Goal: Task Accomplishment & Management: Manage account settings

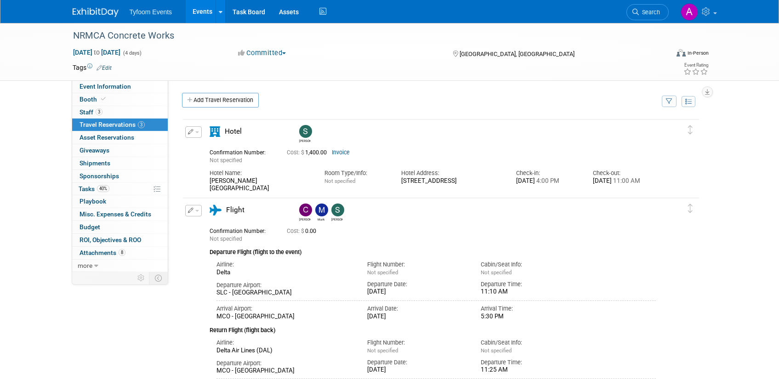
click at [196, 16] on link "Events" at bounding box center [203, 11] width 34 height 23
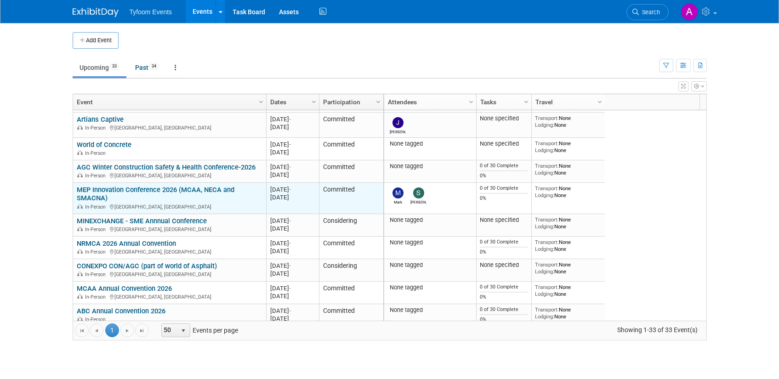
scroll to position [221, 0]
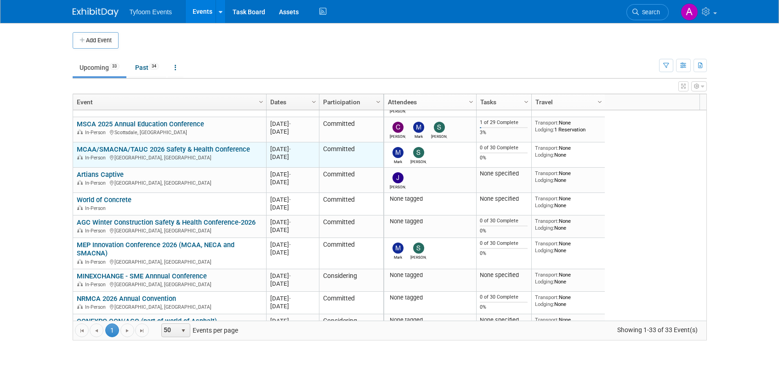
click at [122, 149] on link "MCAA/SMACNA/TAUC 2026 Safety & Health Conference" at bounding box center [163, 149] width 173 height 8
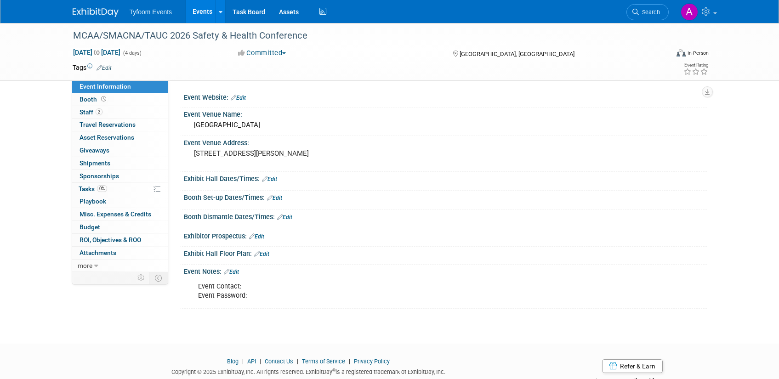
drag, startPoint x: 320, startPoint y: 38, endPoint x: 63, endPoint y: 32, distance: 257.6
click at [63, 32] on div "MCAA/SMACNA/TAUC 2026 Safety & Health Conference Jan 12, 2026 to Jan 15, 2026 (…" at bounding box center [389, 52] width 779 height 58
copy div "MCAA/SMACNA/TAUC 2026 Safety & Health Conference"
click at [89, 100] on span "Booth" at bounding box center [94, 99] width 29 height 7
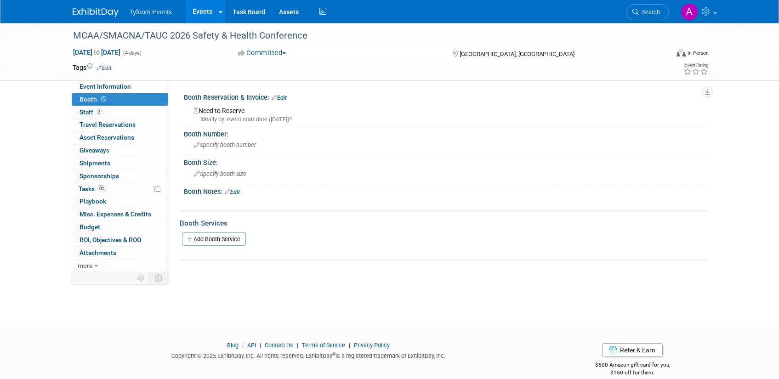
click at [284, 96] on link "Edit" at bounding box center [279, 98] width 15 height 6
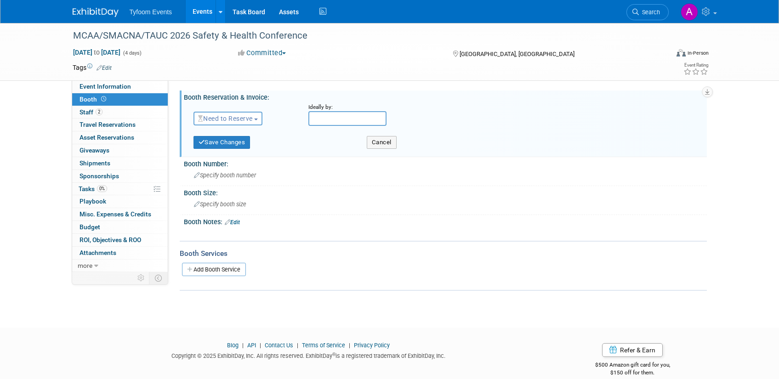
click at [257, 120] on button "Need to Reserve" at bounding box center [228, 119] width 69 height 14
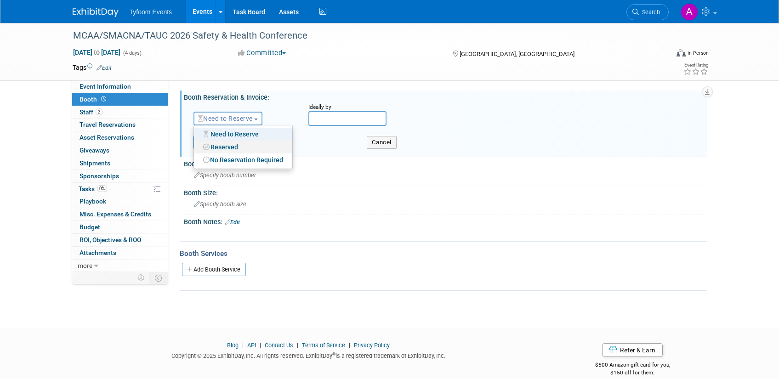
click at [235, 146] on link "Reserved" at bounding box center [243, 147] width 98 height 13
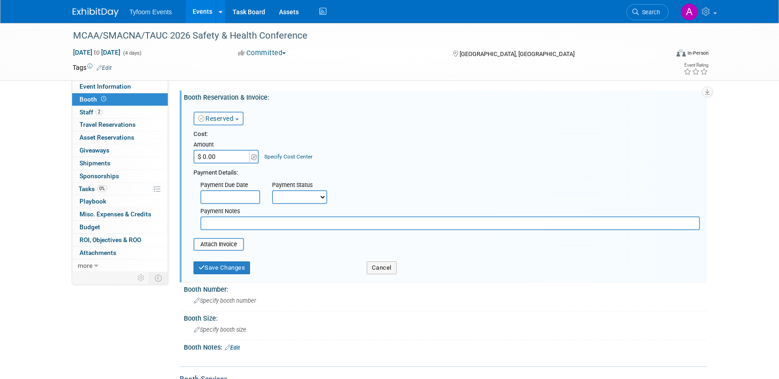
click at [220, 159] on input "$ 0.00" at bounding box center [222, 157] width 57 height 14
click at [215, 241] on input "file" at bounding box center [188, 244] width 109 height 11
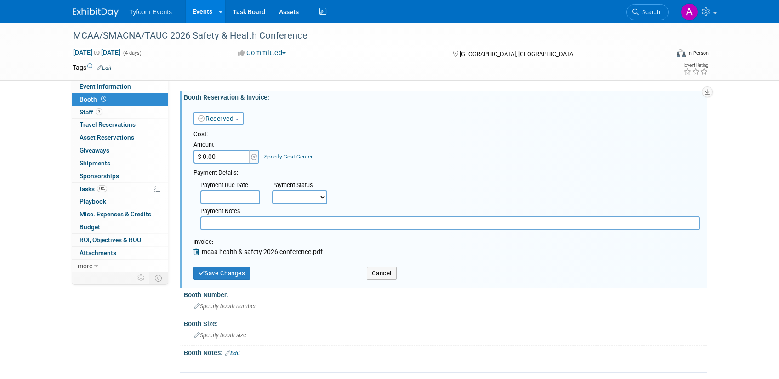
click at [221, 197] on input "text" at bounding box center [230, 197] width 60 height 14
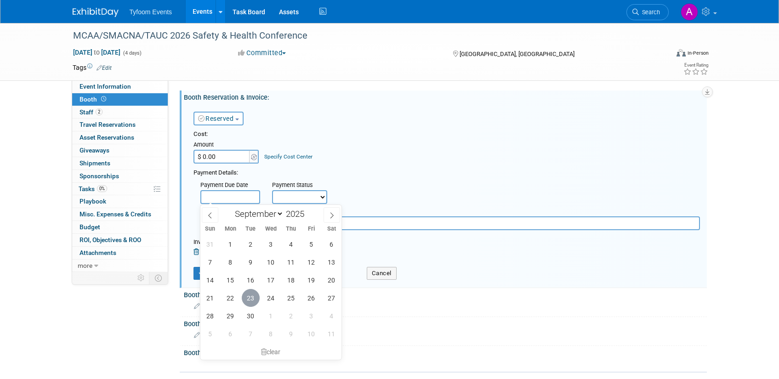
click at [252, 297] on span "23" at bounding box center [251, 298] width 18 height 18
type input "Sep 23, 2025"
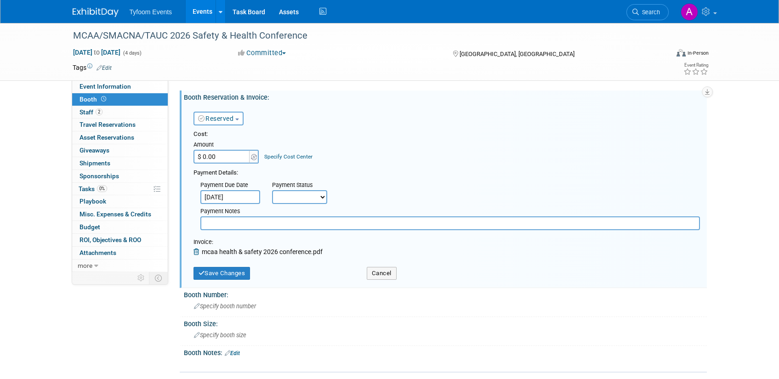
click at [287, 200] on select "Not Paid Yet Partially Paid Paid in Full" at bounding box center [299, 197] width 55 height 14
select select "1"
click at [272, 190] on select "Not Paid Yet Partially Paid Paid in Full" at bounding box center [299, 197] width 55 height 14
click at [206, 157] on input "$ 0.00" at bounding box center [222, 157] width 57 height 14
type input "$ 3,499.00"
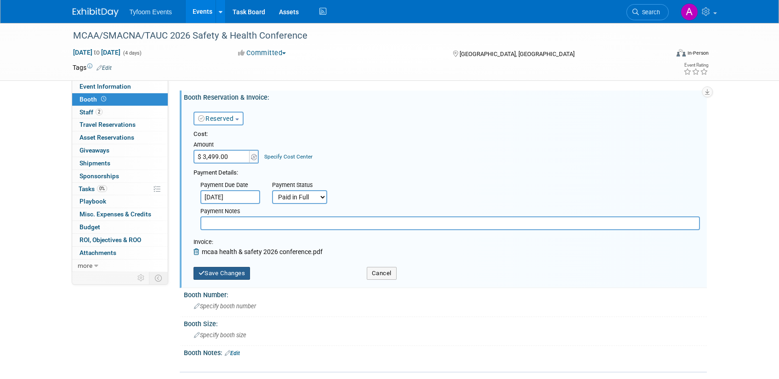
click at [219, 272] on button "Save Changes" at bounding box center [222, 273] width 57 height 13
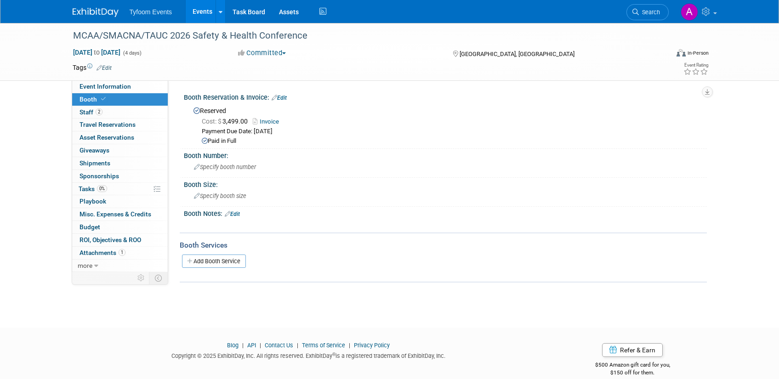
click at [235, 214] on link "Edit" at bounding box center [232, 214] width 15 height 6
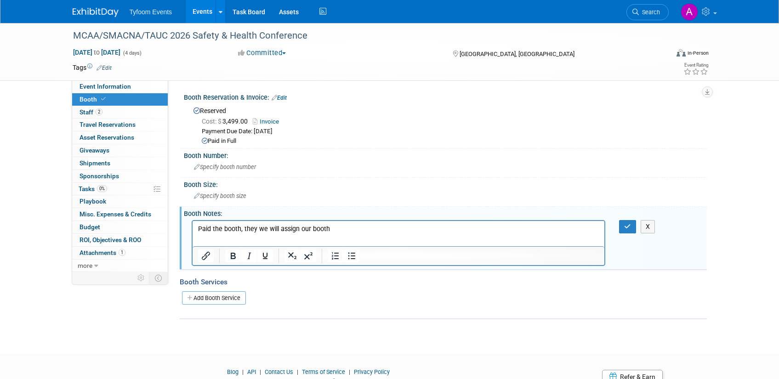
click at [257, 230] on p "Paid the booth, they we will assign our booth" at bounding box center [399, 228] width 402 height 9
click at [0, 0] on lt-em "they" at bounding box center [0, 0] width 0 height 0
click at [626, 226] on icon "button" at bounding box center [627, 226] width 7 height 6
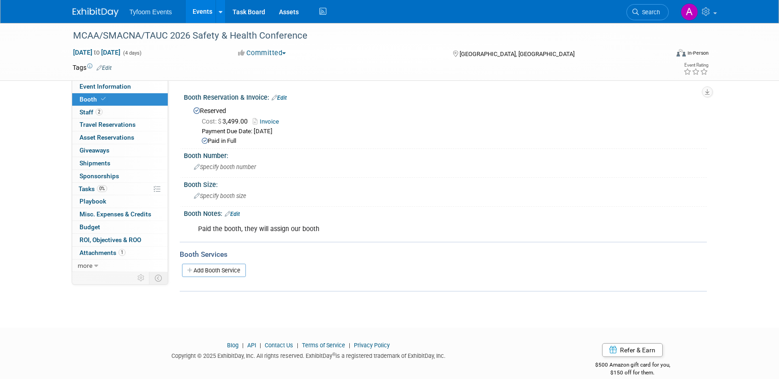
click at [201, 11] on link "Events" at bounding box center [203, 11] width 34 height 23
